Goal: Find specific page/section: Find specific page/section

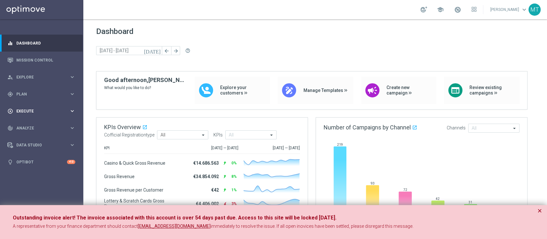
click at [65, 105] on div "play_circle_outline Execute keyboard_arrow_right" at bounding box center [41, 111] width 83 height 17
click at [41, 97] on div "gps_fixed Plan keyboard_arrow_right" at bounding box center [41, 94] width 83 height 17
click at [32, 108] on link "Target Groups" at bounding box center [42, 107] width 50 height 5
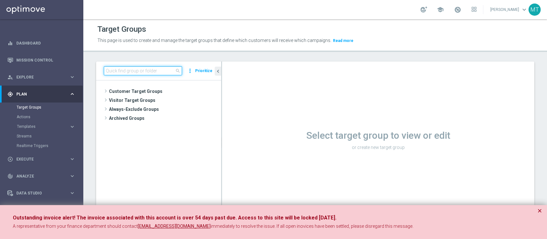
click at [167, 66] on input at bounding box center [143, 70] width 78 height 9
paste input "NEW 2025 Silver Attivi_ ggr >=150_con saldo"
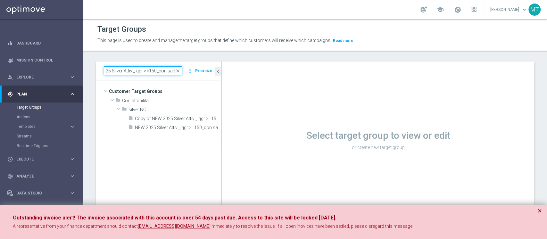
type input "NEW 2025 Silver Attivi_ ggr >=150_con saldo"
click at [172, 128] on span "NEW 2025 Silver Attivi_ ggr >=150_con saldo" at bounding box center [171, 127] width 72 height 5
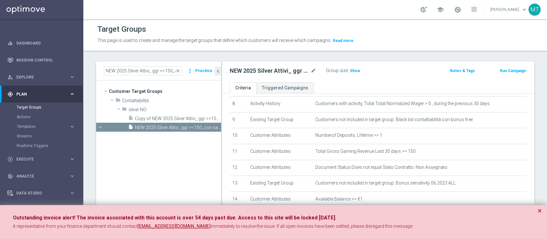
scroll to position [131, 0]
